Goal: Book appointment/travel/reservation

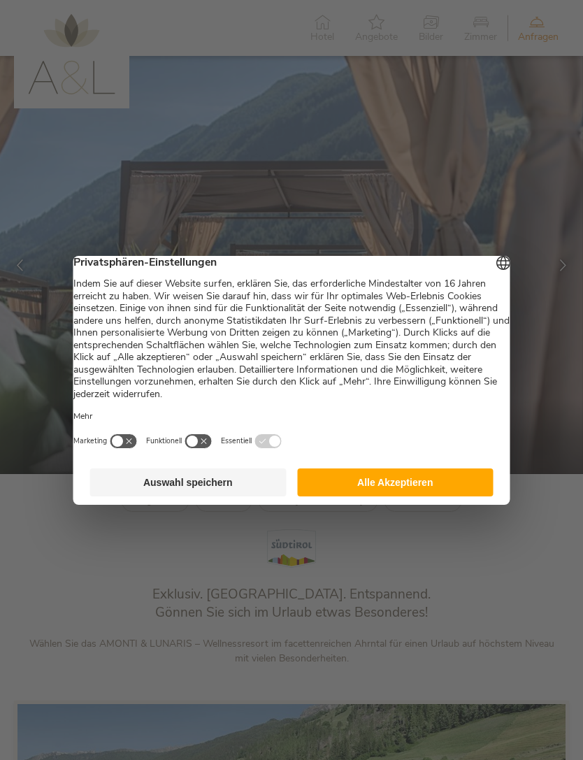
click at [454, 479] on button "Alle Akzeptieren" at bounding box center [395, 482] width 196 height 28
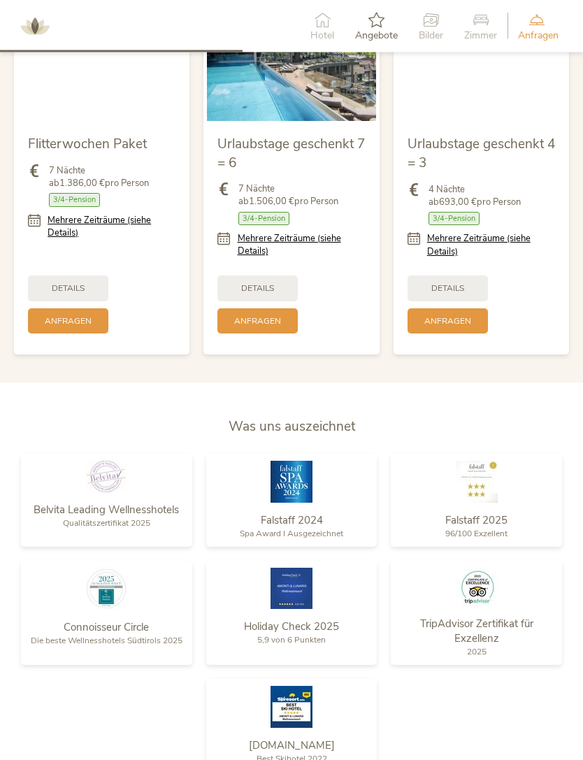
scroll to position [1466, 0]
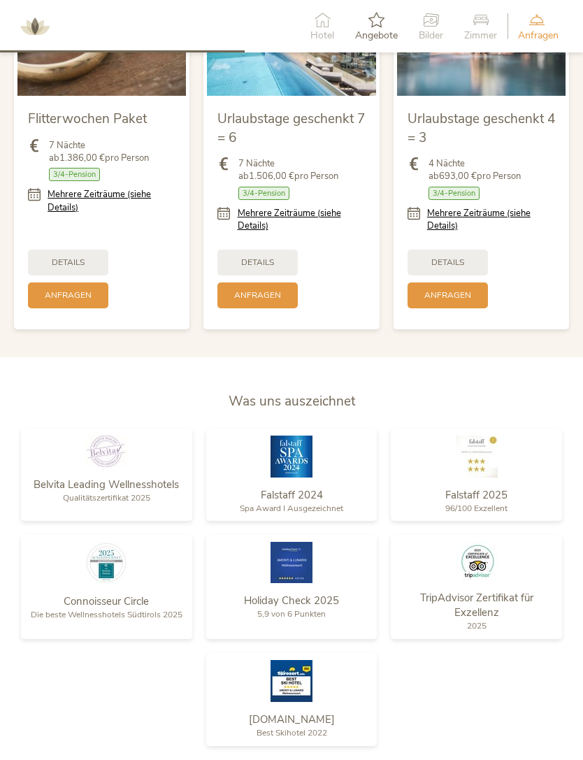
click at [465, 308] on div "Anfragen" at bounding box center [447, 295] width 80 height 26
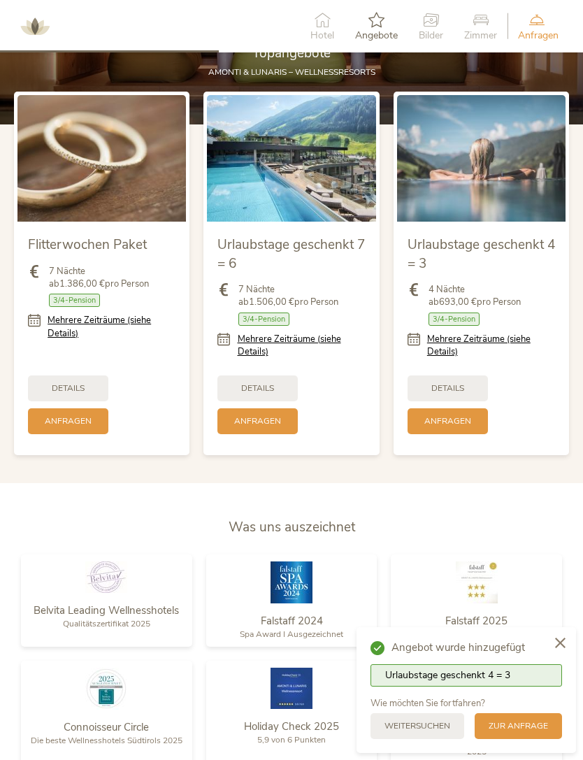
scroll to position [1341, 0]
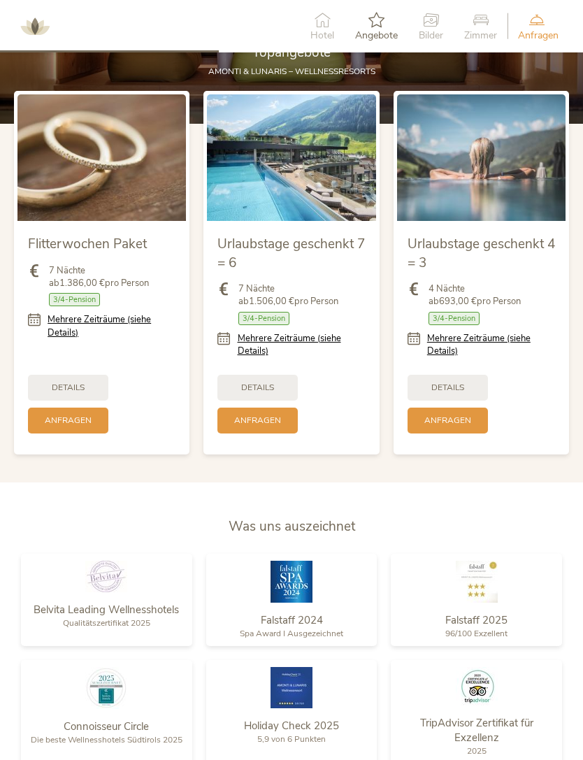
click at [451, 426] on span "Anfragen" at bounding box center [447, 420] width 47 height 12
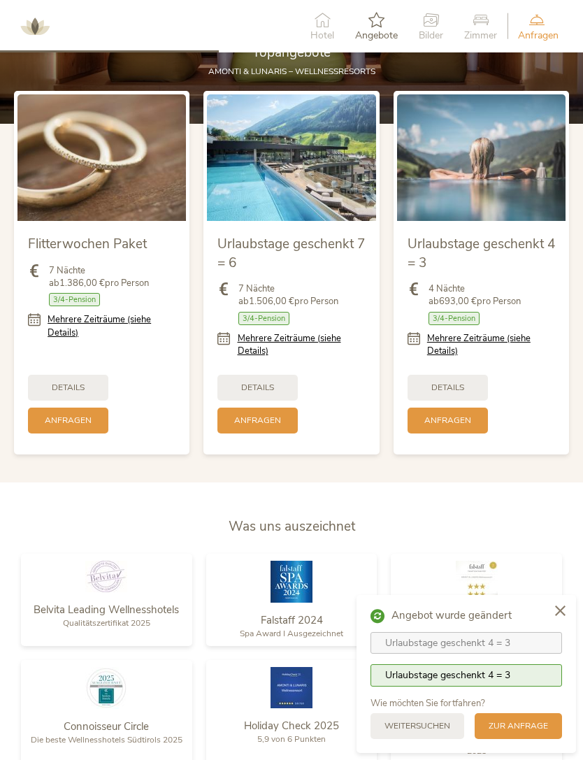
click at [524, 739] on div "zur Anfrage" at bounding box center [518, 726] width 87 height 26
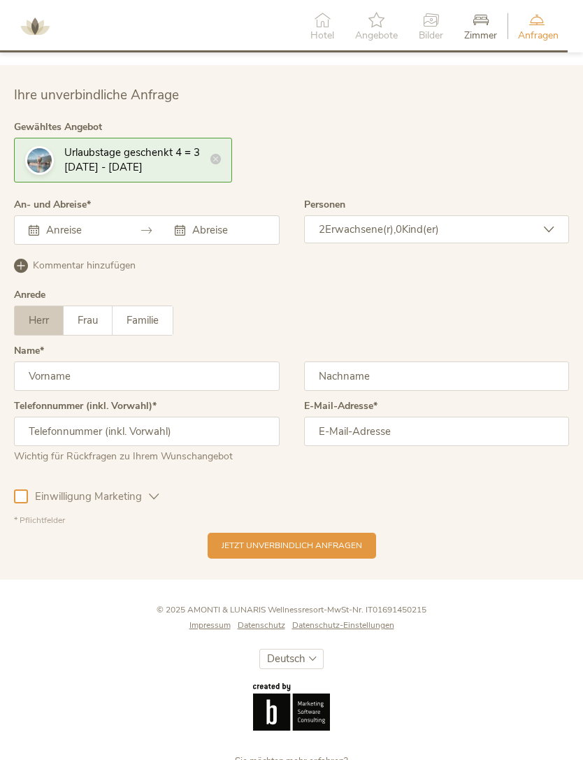
scroll to position [3606, 0]
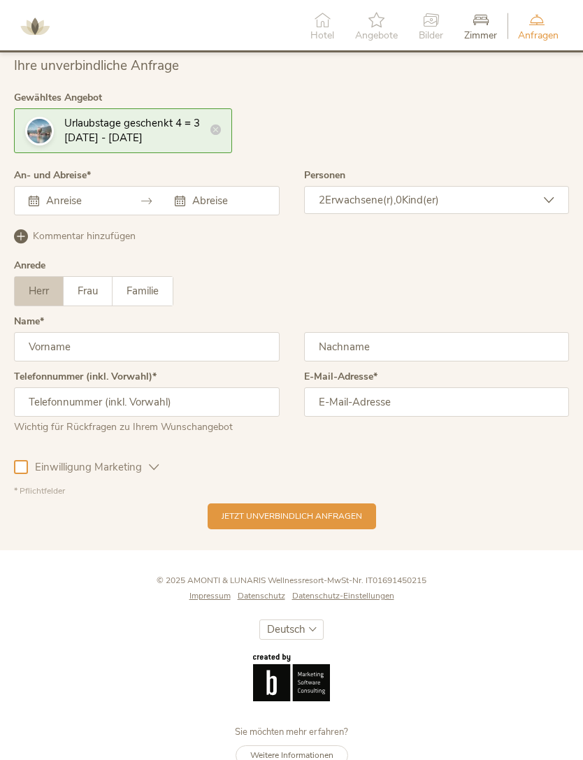
click at [47, 214] on div "Oktober 2025 Mo Di Mi Do Fr Sa So 29 30 1 2 3 4 5 6 7 8 9 10 11 12 13 14 15 16 …" at bounding box center [147, 200] width 266 height 29
click at [35, 206] on icon at bounding box center [34, 201] width 10 height 10
click at [77, 215] on div "Dieses Feld muss ausgefüllt werden. Oktober 2025 Mo Di Mi Do Fr Sa So 29 30 1 2…" at bounding box center [147, 200] width 266 height 29
click at [67, 208] on input "text" at bounding box center [81, 201] width 76 height 14
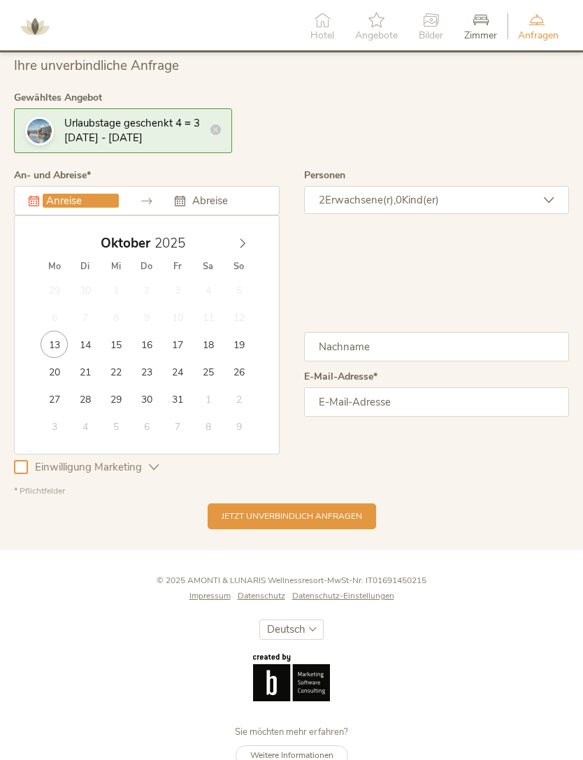
click at [244, 247] on icon at bounding box center [242, 242] width 5 height 9
type input "18.11.2025"
type input "22.11.2025"
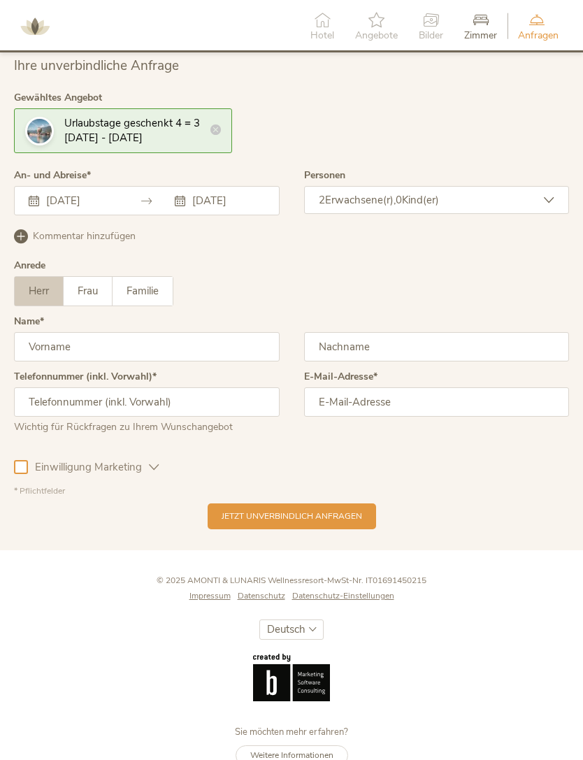
click at [210, 361] on input "text" at bounding box center [147, 346] width 266 height 29
click at [85, 305] on label "Frau" at bounding box center [88, 291] width 49 height 29
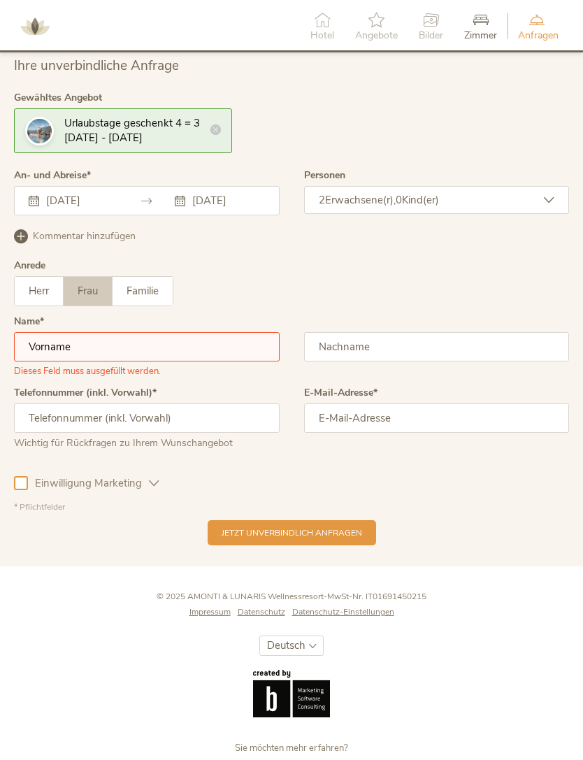
click at [55, 356] on input "text" at bounding box center [147, 346] width 266 height 29
type input "Theresa"
click at [429, 351] on input "text" at bounding box center [437, 346] width 266 height 29
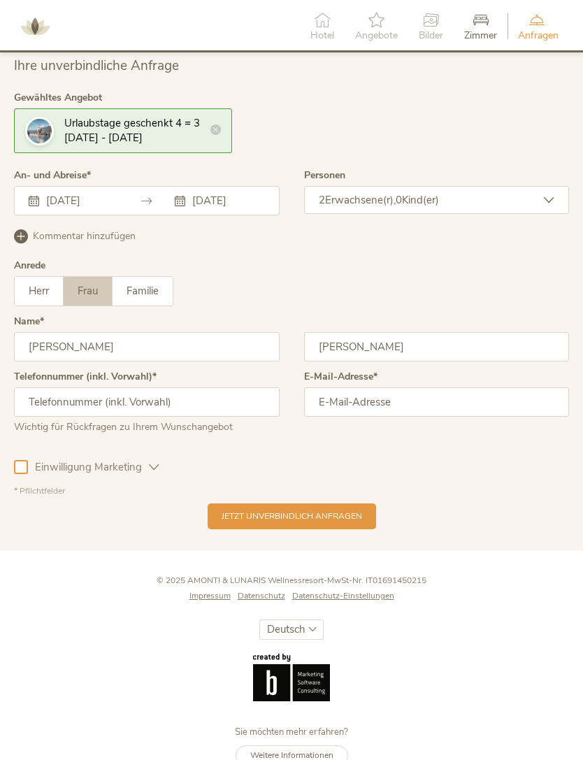
type input "Guldenschuh"
click at [36, 410] on input "text" at bounding box center [147, 401] width 266 height 29
type input "+436645156776"
click at [431, 417] on input "email" at bounding box center [437, 401] width 266 height 29
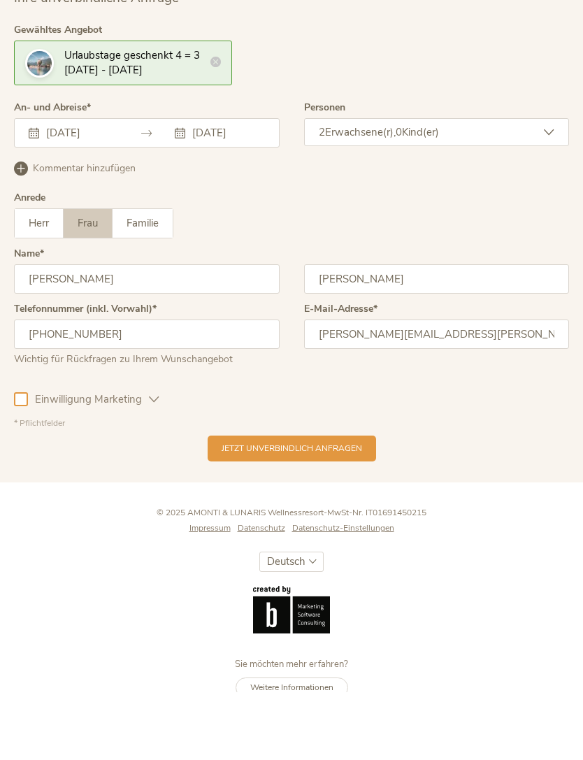
type input "theresa.guldenschuh@hotmail.com"
click at [346, 503] on div "Jetzt unverbindlich anfragen" at bounding box center [292, 516] width 168 height 26
